Goal: Task Accomplishment & Management: Complete application form

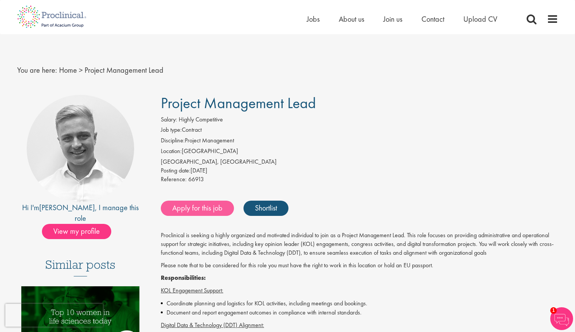
click at [216, 211] on link "Apply for this job" at bounding box center [197, 208] width 73 height 15
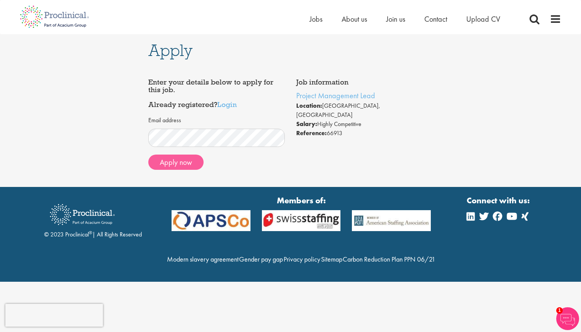
click at [187, 162] on button "Apply now" at bounding box center [175, 162] width 55 height 15
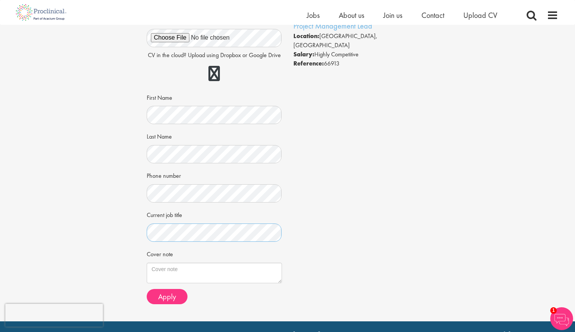
scroll to position [123, 0]
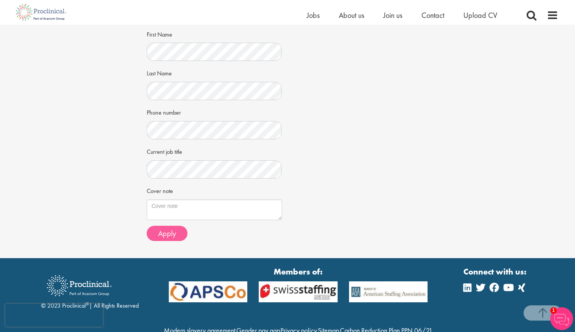
click at [165, 229] on span "Apply" at bounding box center [167, 234] width 18 height 10
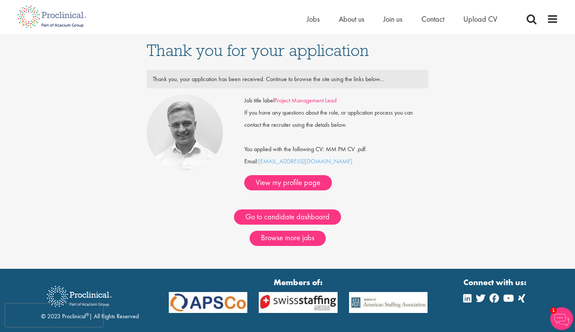
click at [316, 100] on link "Project Management Lead" at bounding box center [305, 100] width 62 height 8
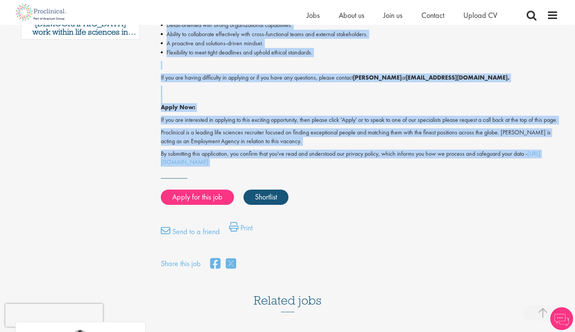
scroll to position [583, 0]
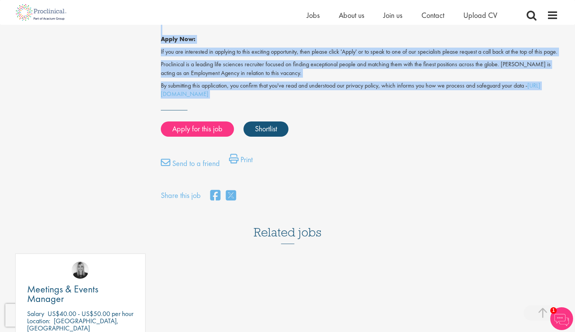
drag, startPoint x: 163, startPoint y: 101, endPoint x: 337, endPoint y: 95, distance: 173.8
copy div "Loremip Dolorsitam Cons Adipis: Elitse Doeiusmodte Inc utla: Etdolore Magnaaliq…"
